Goal: Find specific page/section: Find specific page/section

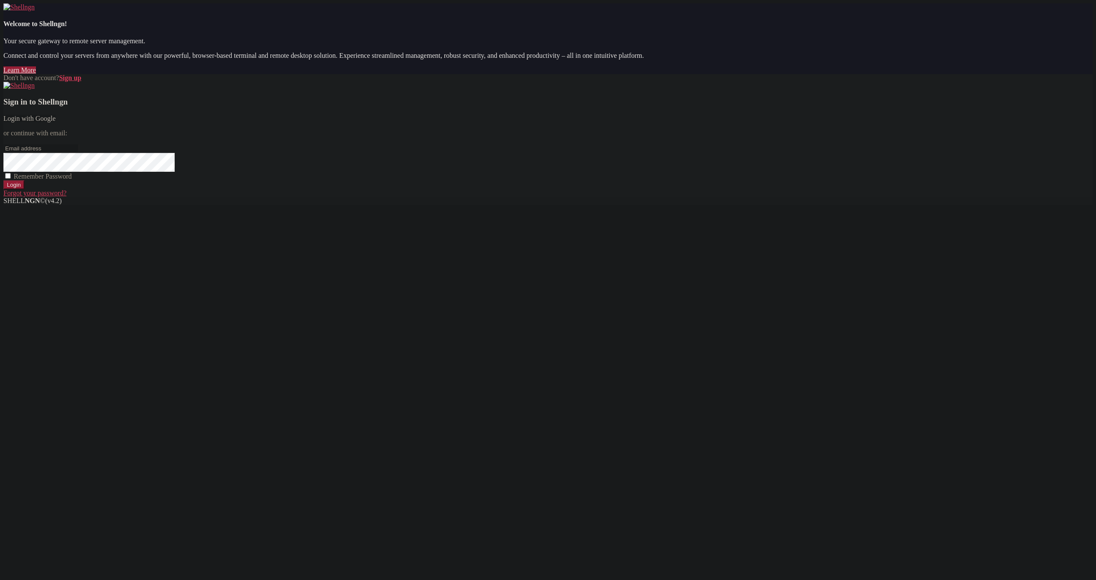
click at [56, 122] on link "Login with Google" at bounding box center [29, 118] width 52 height 7
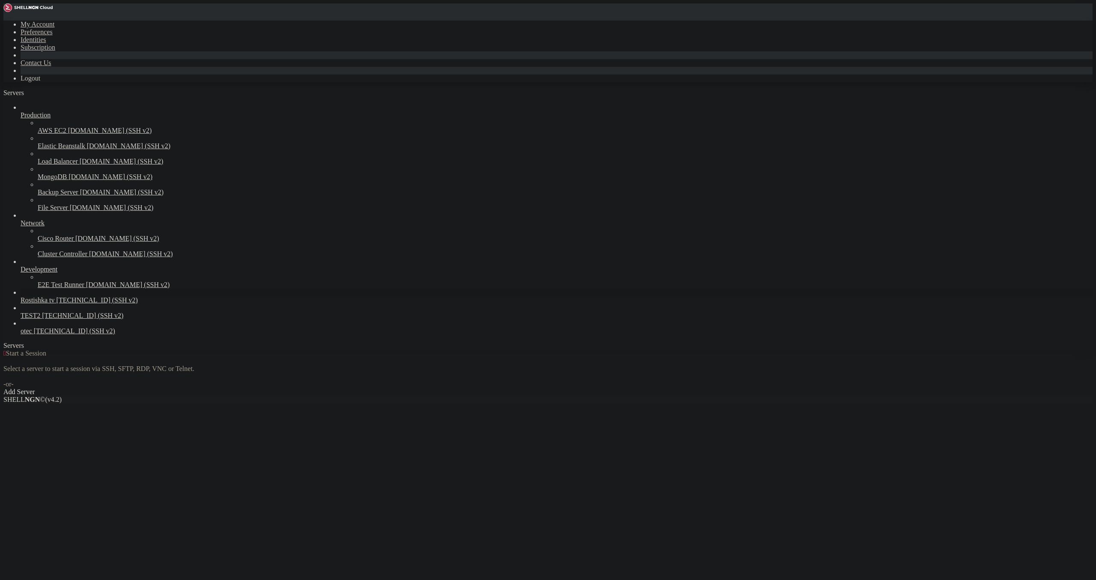
click at [37, 304] on span "Rostishka tv" at bounding box center [38, 299] width 34 height 7
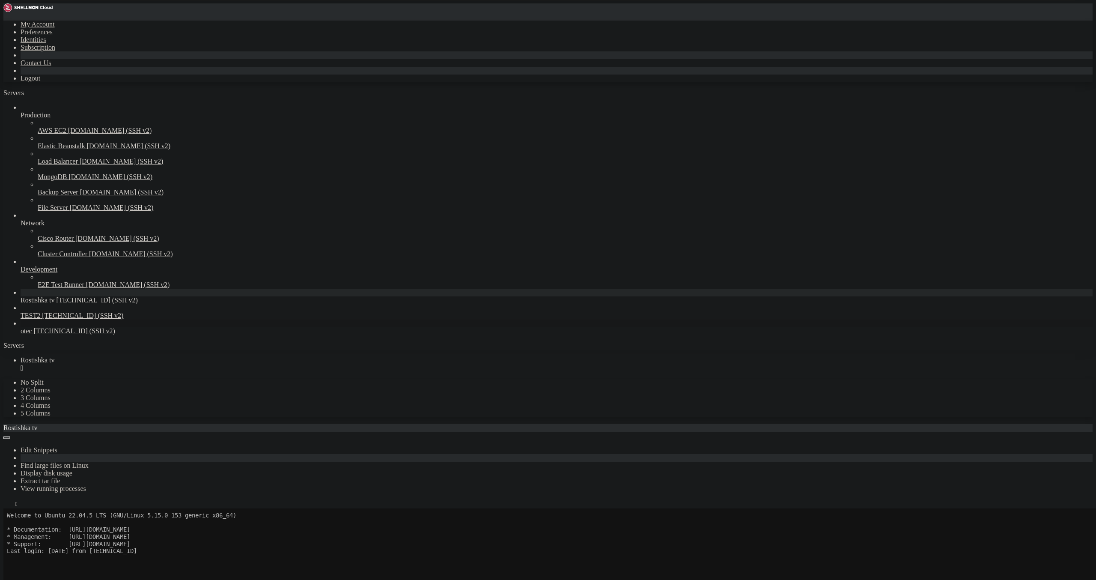
scroll to position [50, 0]
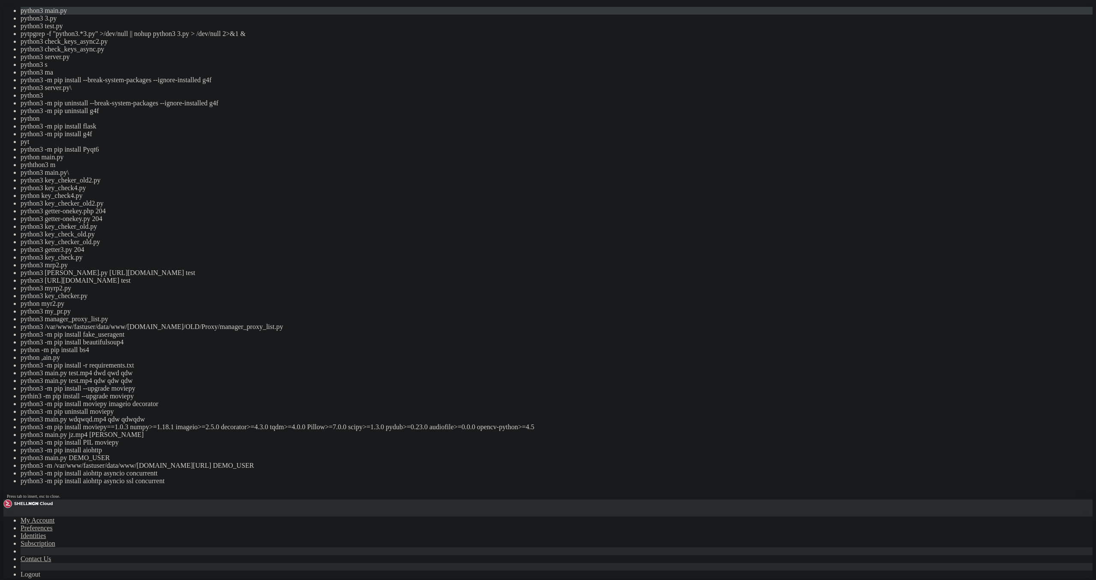
drag, startPoint x: 194, startPoint y: 1192, endPoint x: 195, endPoint y: 1197, distance: 5.2
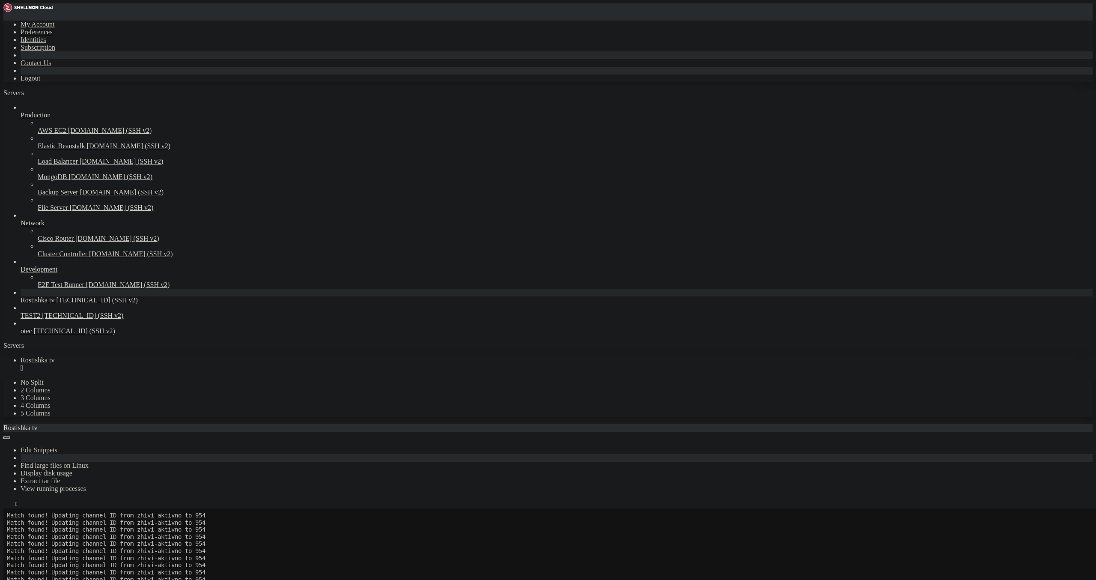
scroll to position [2143643, 0]
